Goal: Information Seeking & Learning: Learn about a topic

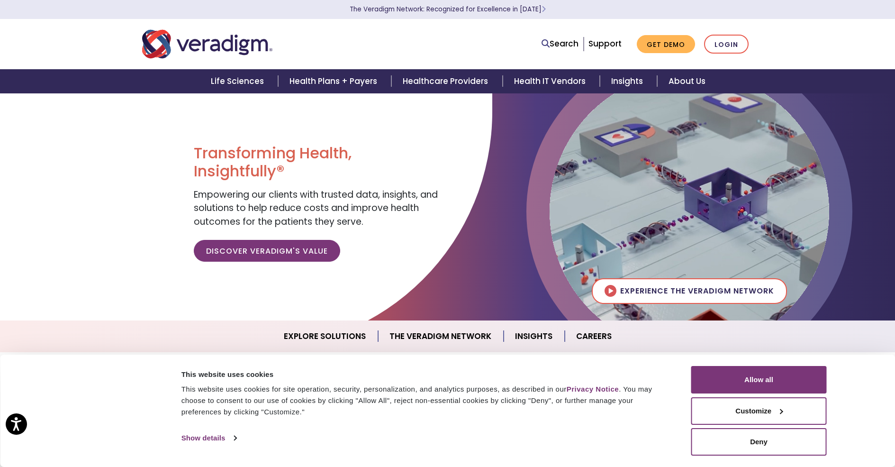
click at [207, 44] on img "Veradigm logo" at bounding box center [207, 43] width 130 height 31
click at [759, 380] on button "Allow all" at bounding box center [759, 379] width 136 height 27
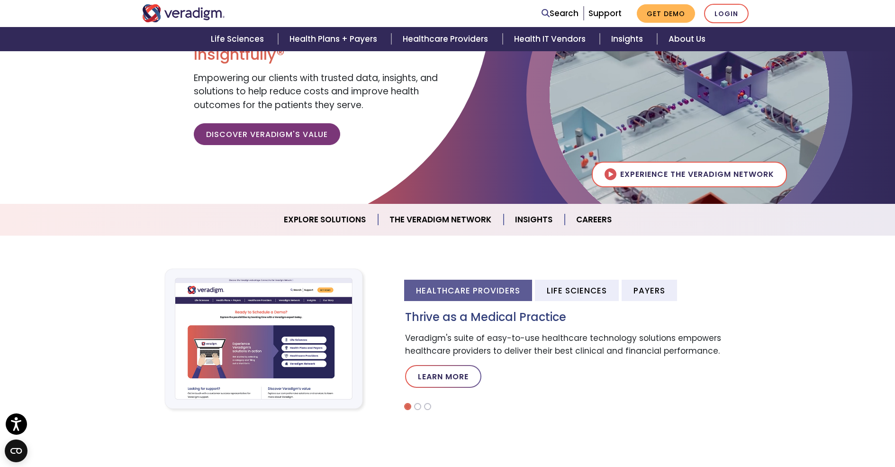
scroll to position [165, 0]
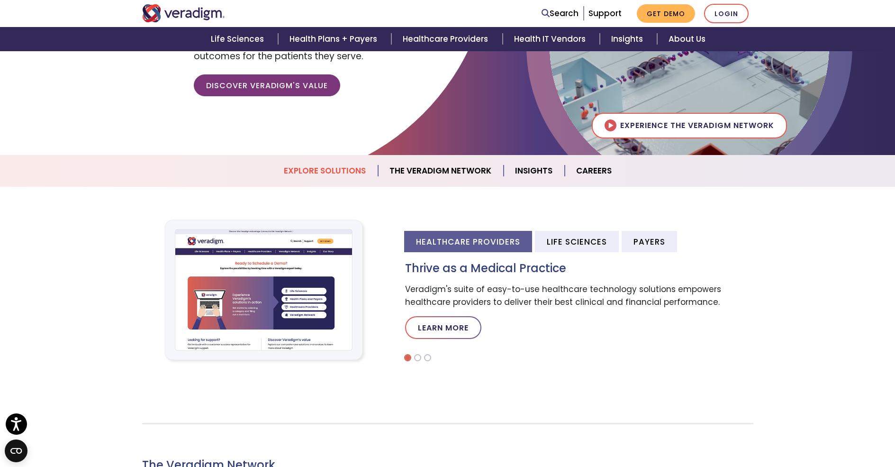
click at [326, 171] on link "Explore Solutions" at bounding box center [325, 171] width 106 height 24
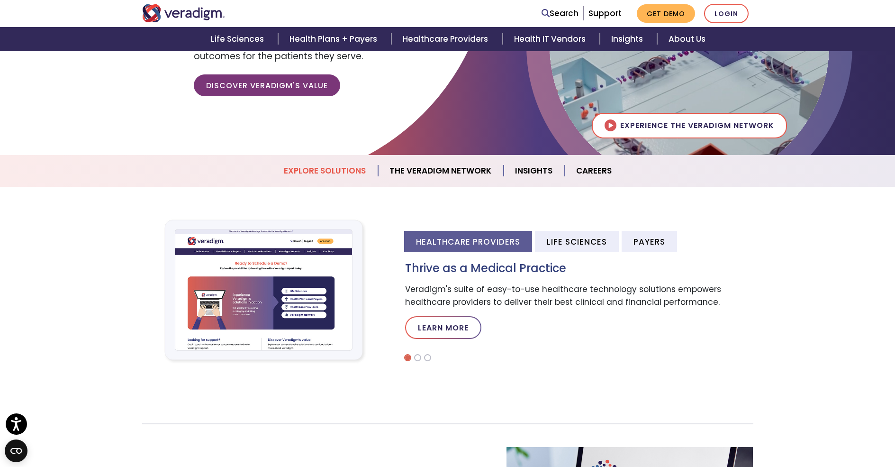
scroll to position [302, 0]
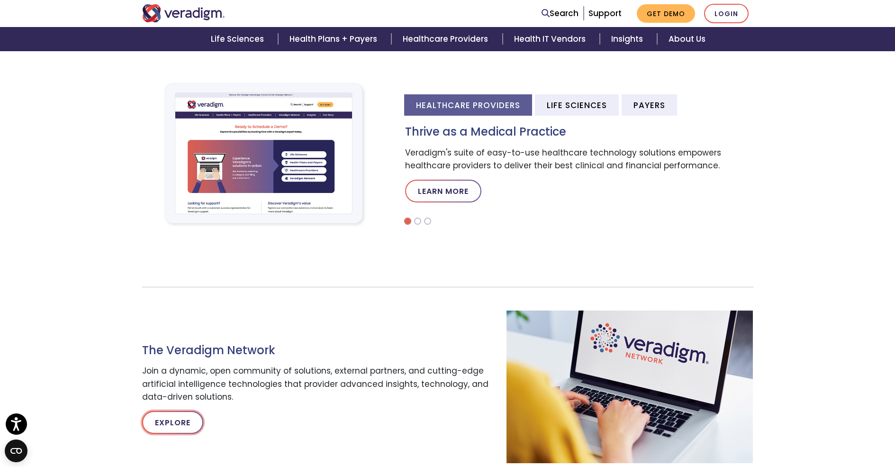
click at [172, 422] on link "Explore" at bounding box center [172, 422] width 61 height 23
